Goal: Transaction & Acquisition: Purchase product/service

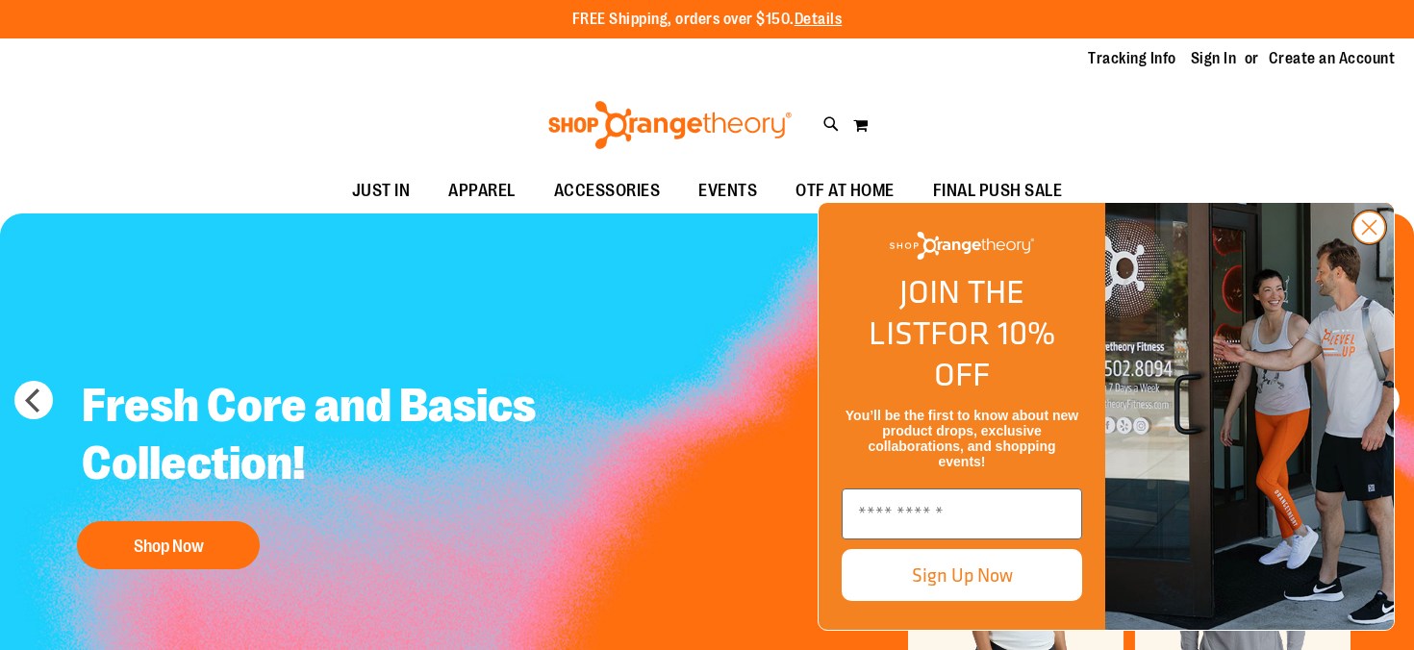
click at [1370, 243] on circle "Close dialog" at bounding box center [1369, 228] width 32 height 32
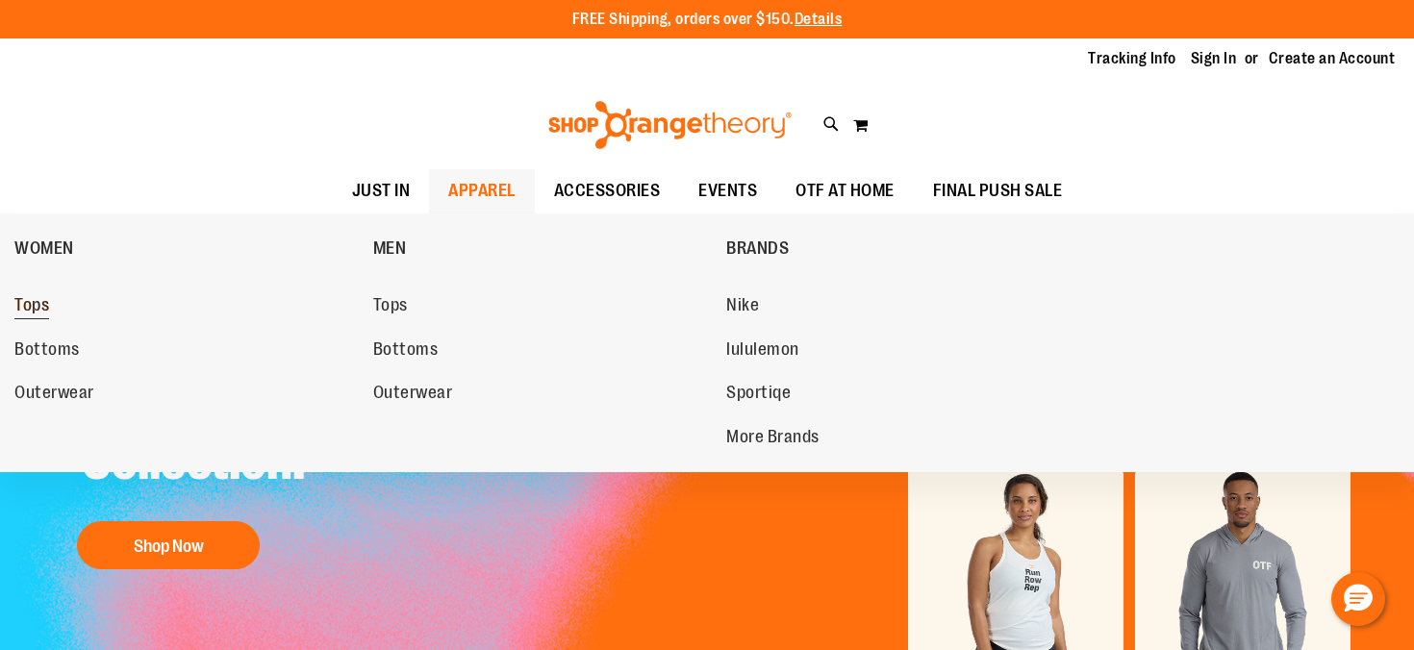
click at [44, 310] on span "Tops" at bounding box center [31, 307] width 35 height 24
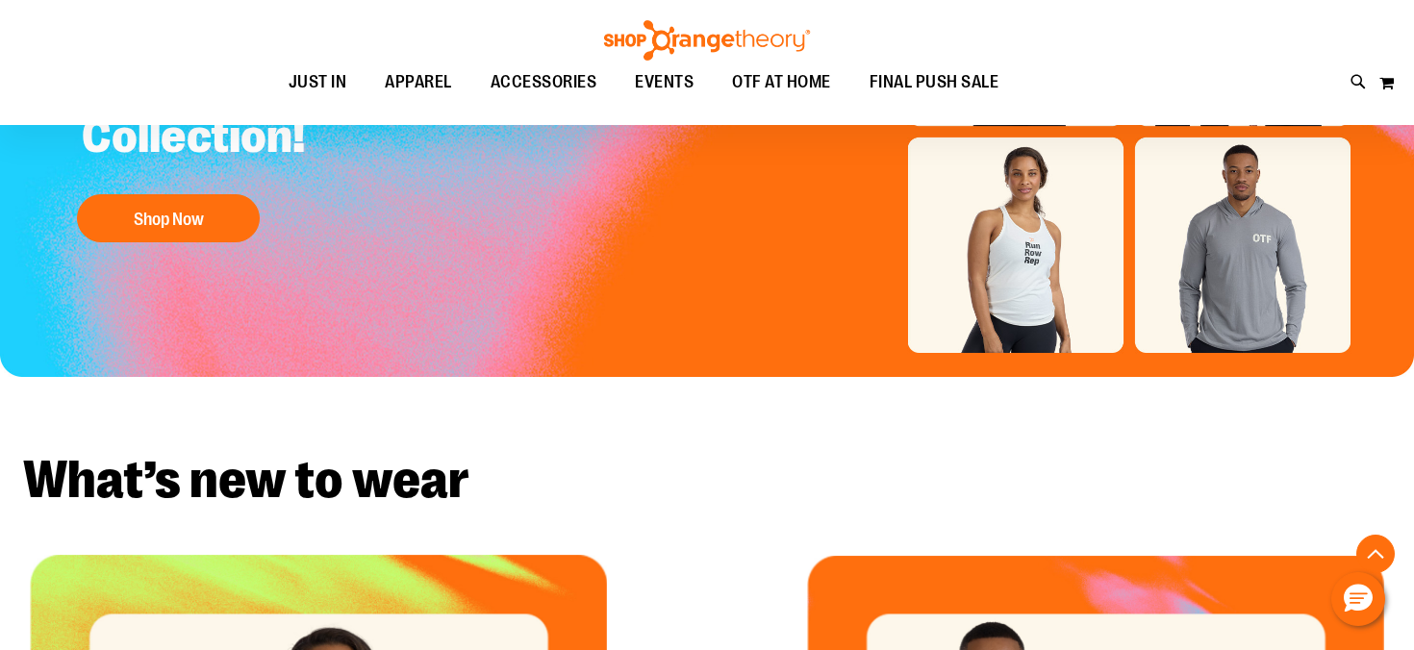
scroll to position [329, 0]
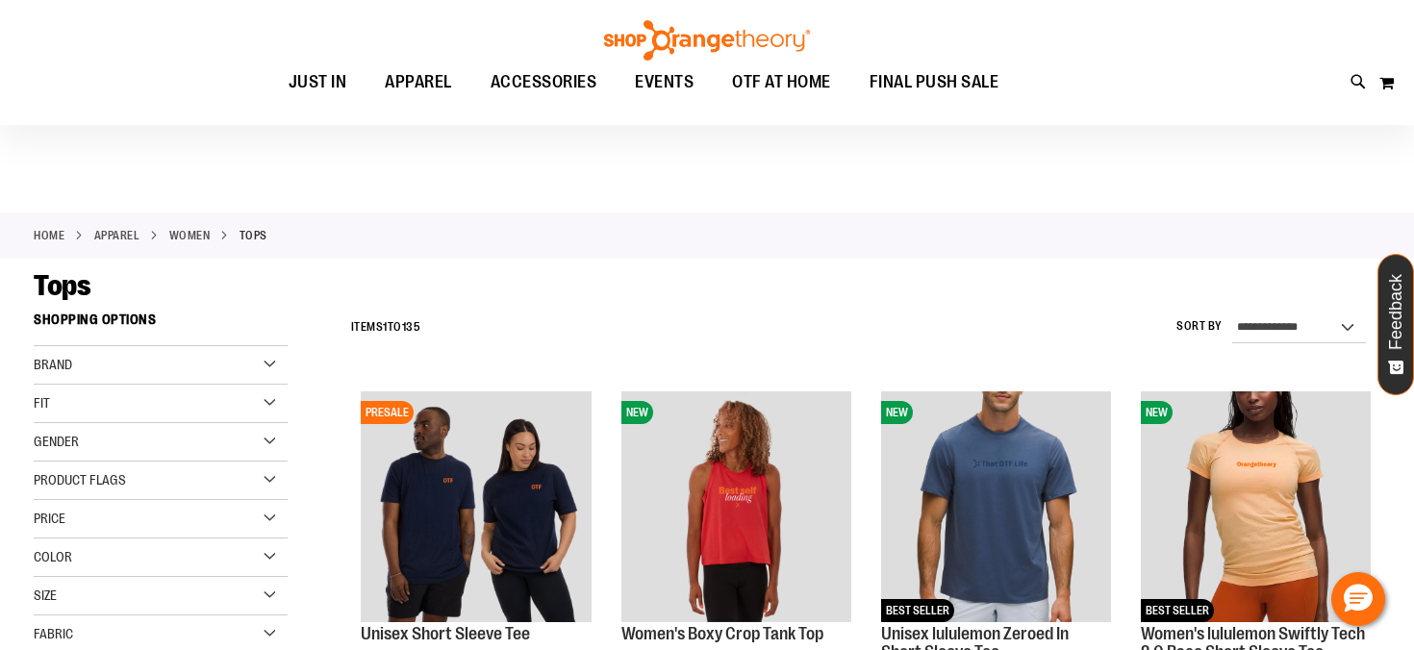
scroll to position [4, 0]
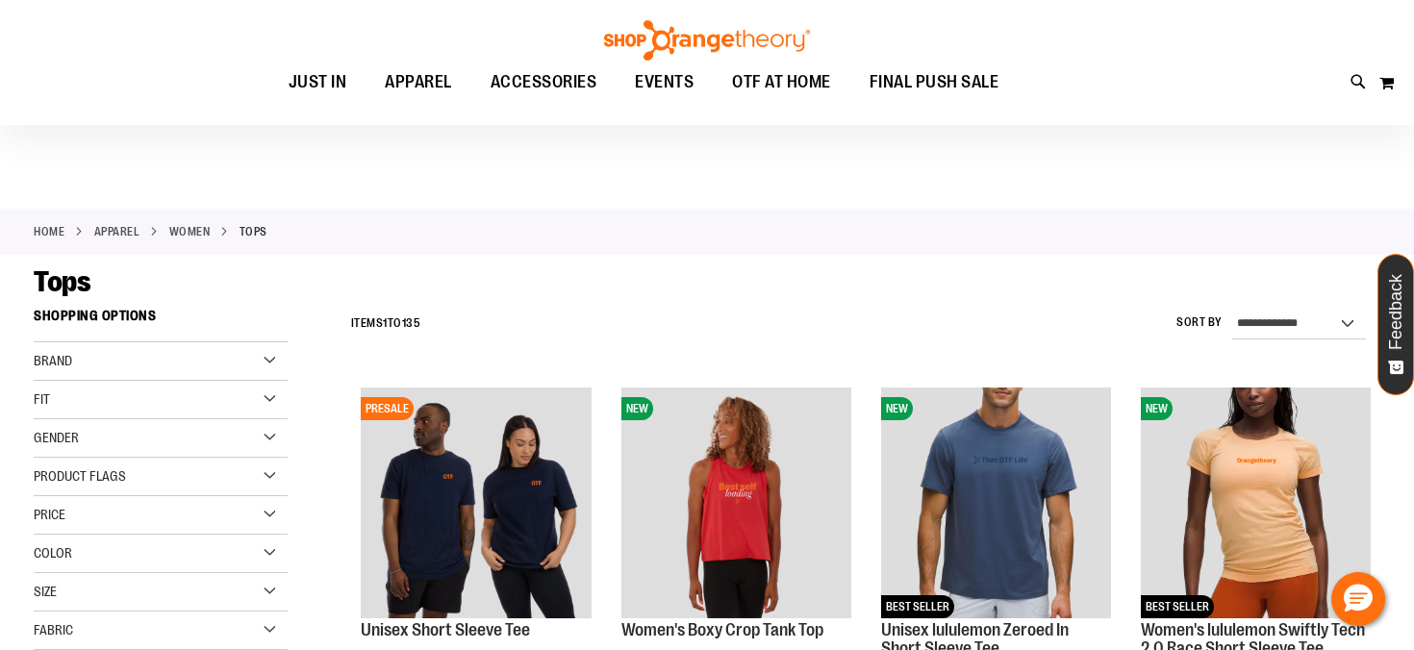
click at [225, 440] on div "Gender" at bounding box center [161, 438] width 254 height 38
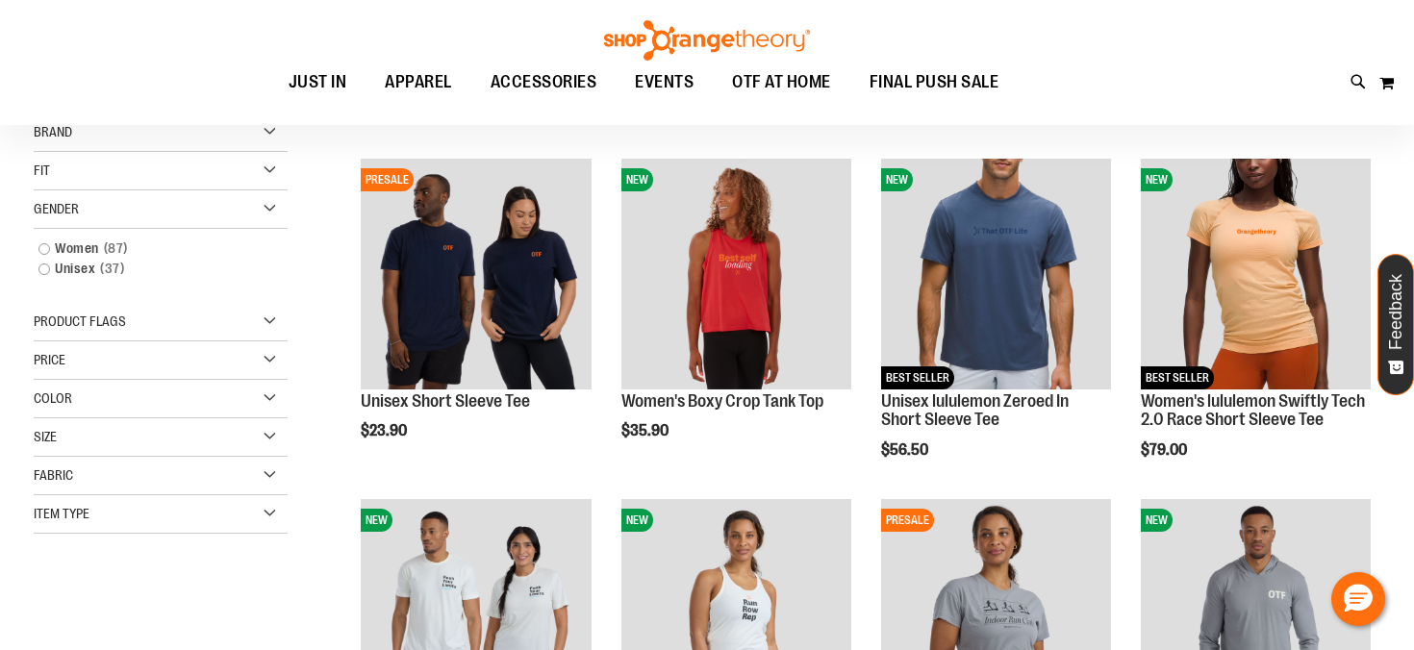
scroll to position [237, 0]
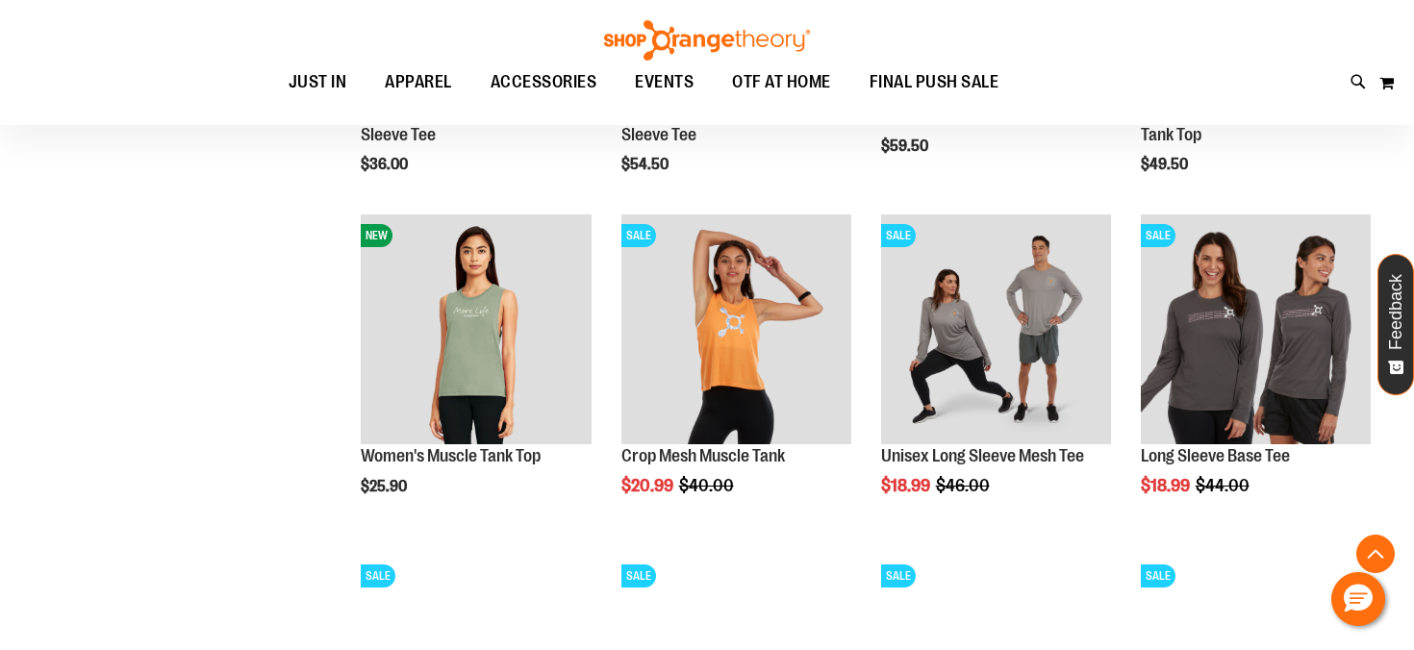
scroll to position [1538, 0]
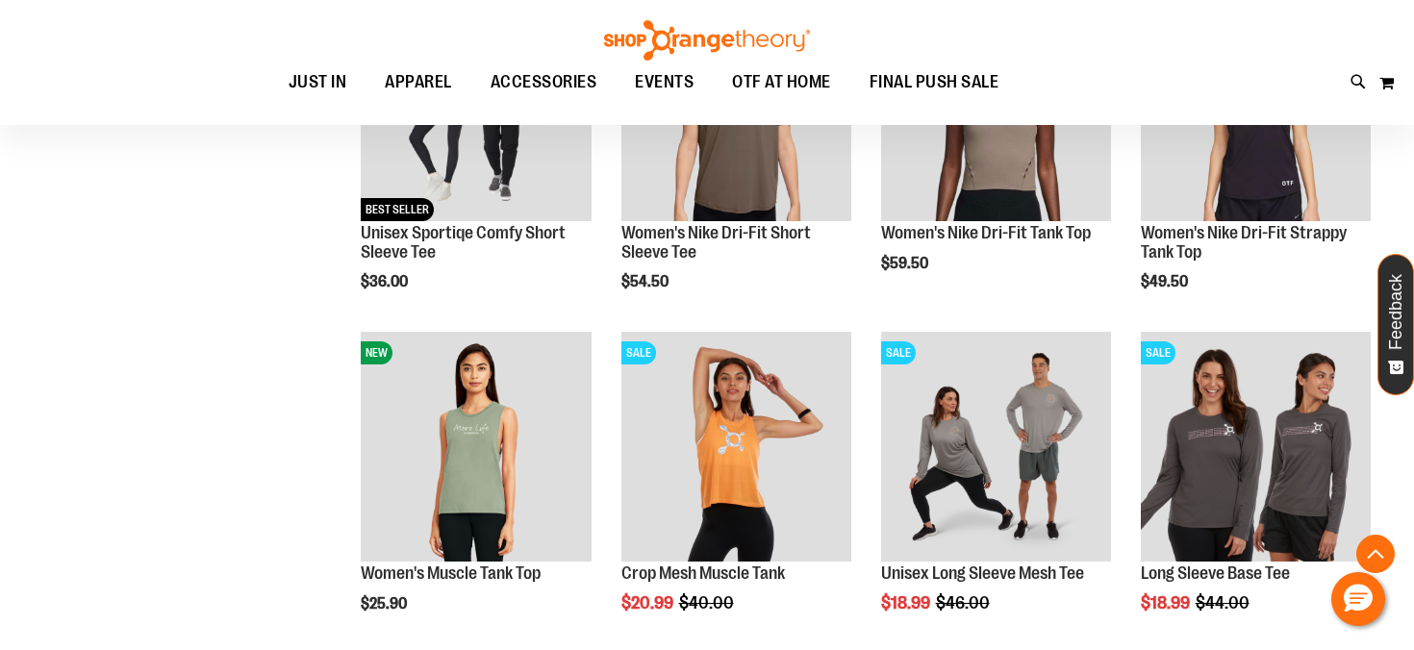
scroll to position [1081, 0]
